Goal: Task Accomplishment & Management: Manage account settings

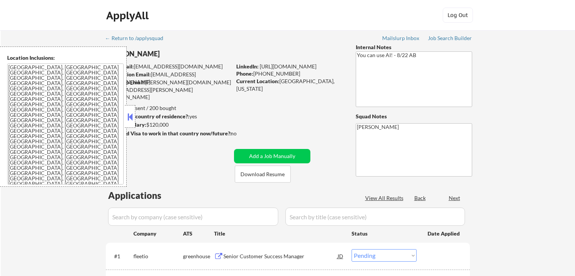
select select ""pending""
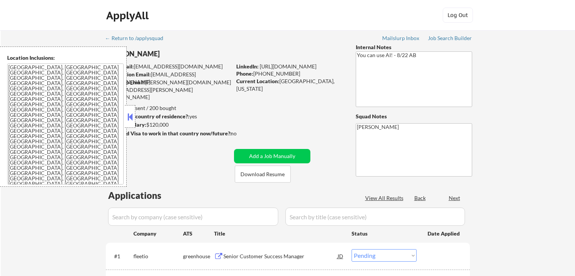
select select ""pending""
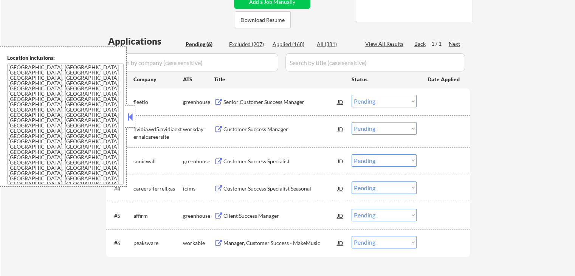
scroll to position [113, 0]
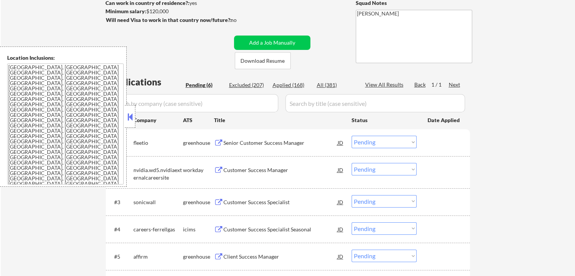
click at [234, 142] on div "Senior Customer Success Manager" at bounding box center [280, 143] width 114 height 8
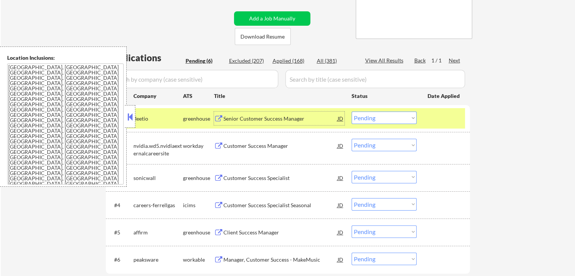
scroll to position [151, 0]
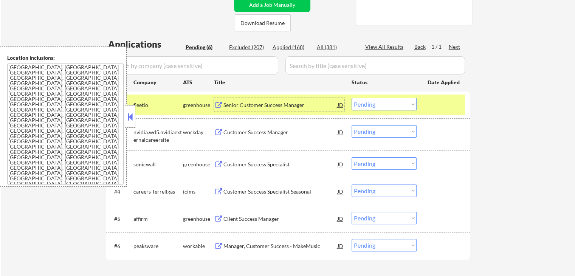
click at [388, 102] on select "Choose an option... Pending Applied Excluded (Questions) Excluded (Expired) Exc…" at bounding box center [383, 104] width 65 height 12
click at [351, 98] on select "Choose an option... Pending Applied Excluded (Questions) Excluded (Expired) Exc…" at bounding box center [383, 104] width 65 height 12
select select ""pending""
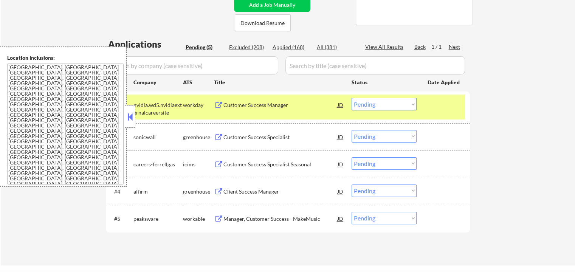
click at [239, 138] on div "Customer Success Specialist" at bounding box center [280, 137] width 114 height 8
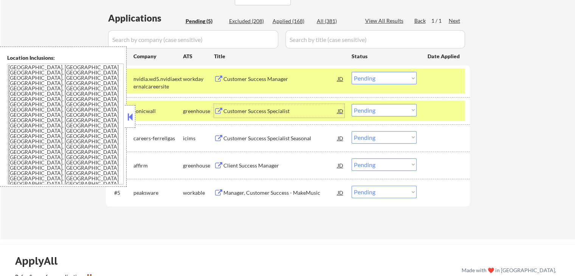
scroll to position [189, 0]
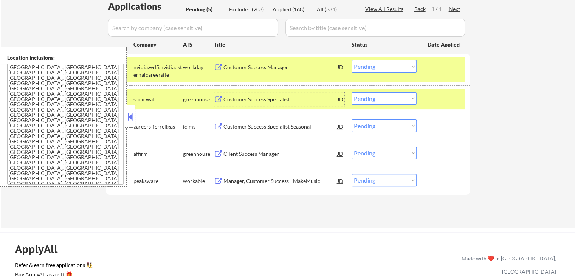
click at [374, 100] on select "Choose an option... Pending Applied Excluded (Questions) Excluded (Expired) Exc…" at bounding box center [383, 98] width 65 height 12
click at [351, 92] on select "Choose an option... Pending Applied Excluded (Questions) Excluded (Expired) Exc…" at bounding box center [383, 98] width 65 height 12
select select ""pending""
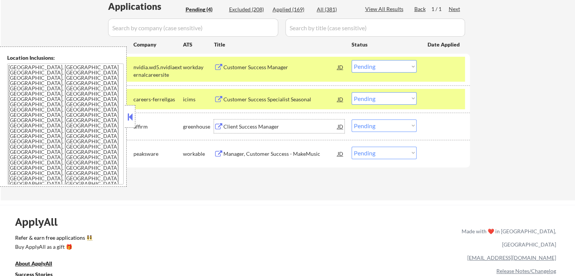
click at [247, 128] on div "Client Success Manager" at bounding box center [280, 127] width 114 height 8
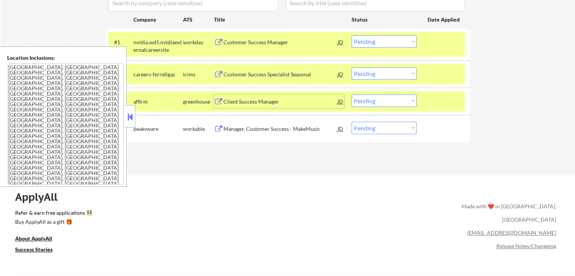
scroll to position [227, 0]
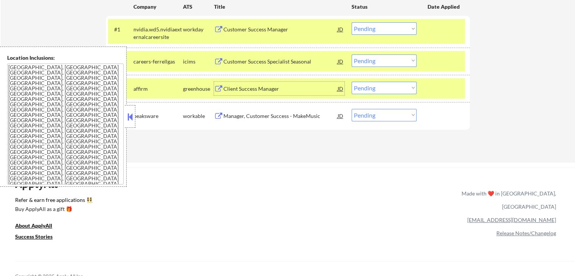
drag, startPoint x: 383, startPoint y: 87, endPoint x: 383, endPoint y: 93, distance: 6.0
click at [383, 87] on select "Choose an option... Pending Applied Excluded (Questions) Excluded (Expired) Exc…" at bounding box center [383, 88] width 65 height 12
click at [351, 82] on select "Choose an option... Pending Applied Excluded (Questions) Excluded (Expired) Exc…" at bounding box center [383, 88] width 65 height 12
click at [234, 115] on div "Manager, Customer Success - MakeMusic" at bounding box center [280, 116] width 114 height 8
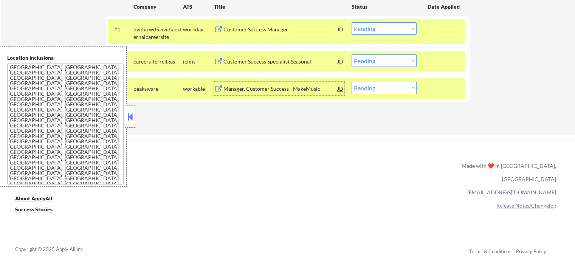
click at [239, 84] on div "Manager, Customer Success - MakeMusic" at bounding box center [280, 89] width 114 height 14
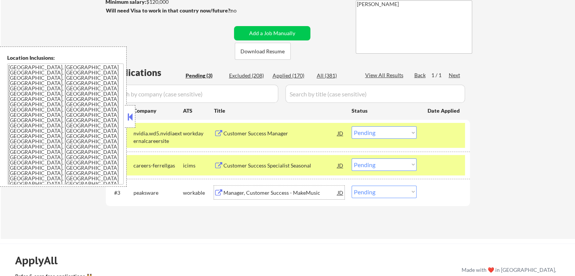
scroll to position [113, 0]
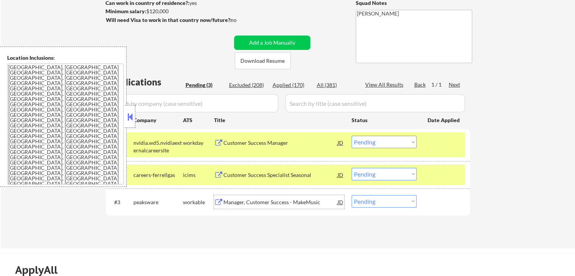
click at [239, 142] on div "Customer Success Manager" at bounding box center [280, 143] width 114 height 8
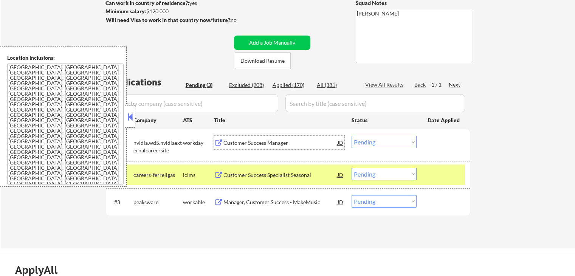
scroll to position [151, 0]
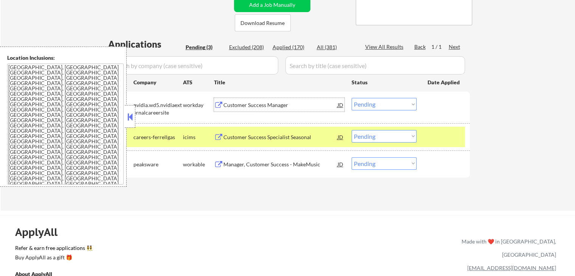
click at [398, 165] on select "Choose an option... Pending Applied Excluded (Questions) Excluded (Expired) Exc…" at bounding box center [383, 163] width 65 height 12
select select ""excluded""
click at [351, 157] on select "Choose an option... Pending Applied Excluded (Questions) Excluded (Expired) Exc…" at bounding box center [383, 163] width 65 height 12
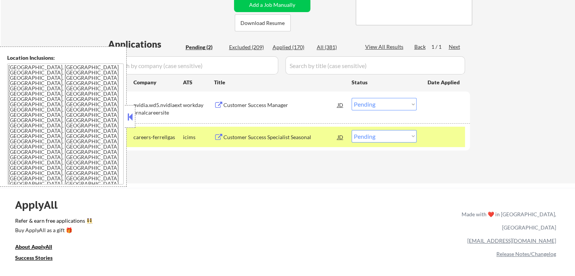
click at [378, 104] on select "Choose an option... Pending Applied Excluded (Questions) Excluded (Expired) Exc…" at bounding box center [383, 104] width 65 height 12
click at [351, 98] on select "Choose an option... Pending Applied Excluded (Questions) Excluded (Expired) Exc…" at bounding box center [383, 104] width 65 height 12
select select ""pending""
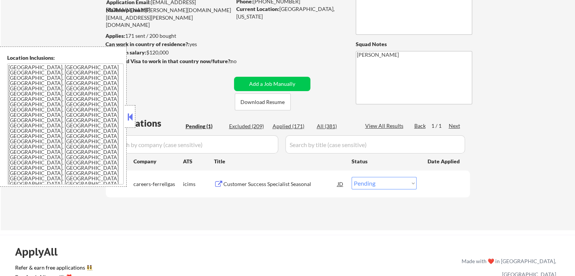
scroll to position [0, 0]
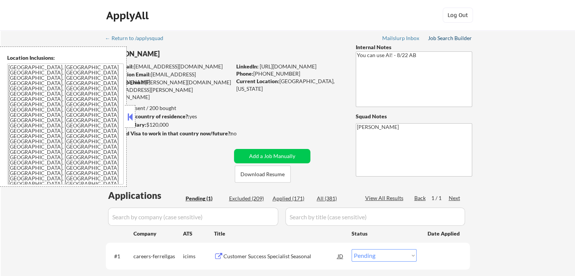
click at [444, 37] on div "Job Search Builder" at bounding box center [450, 38] width 44 height 5
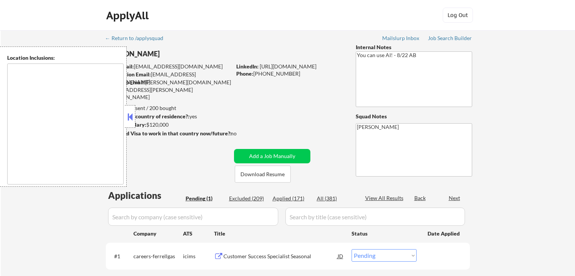
select select ""pending""
type textarea "[GEOGRAPHIC_DATA], [GEOGRAPHIC_DATA] [GEOGRAPHIC_DATA], [GEOGRAPHIC_DATA] [GEOG…"
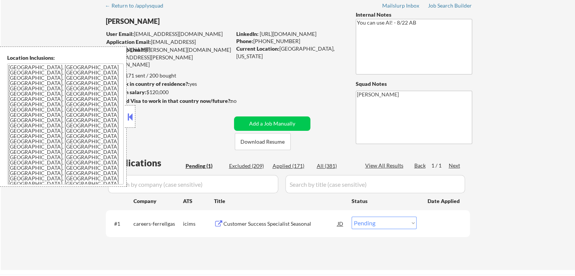
scroll to position [113, 0]
